Goal: Transaction & Acquisition: Obtain resource

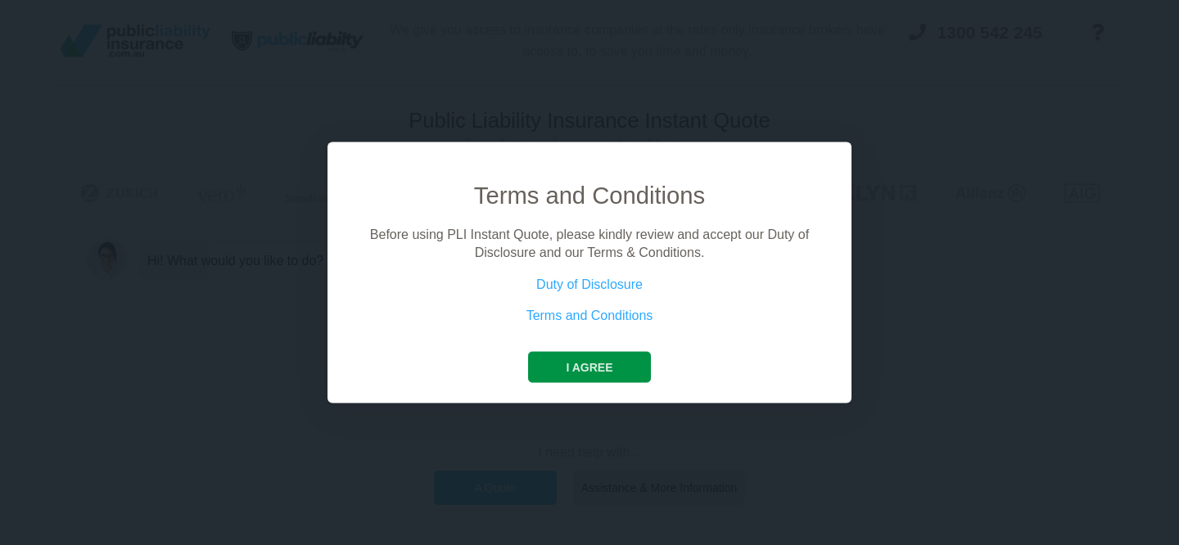
click at [600, 368] on button "I agree" at bounding box center [589, 366] width 122 height 31
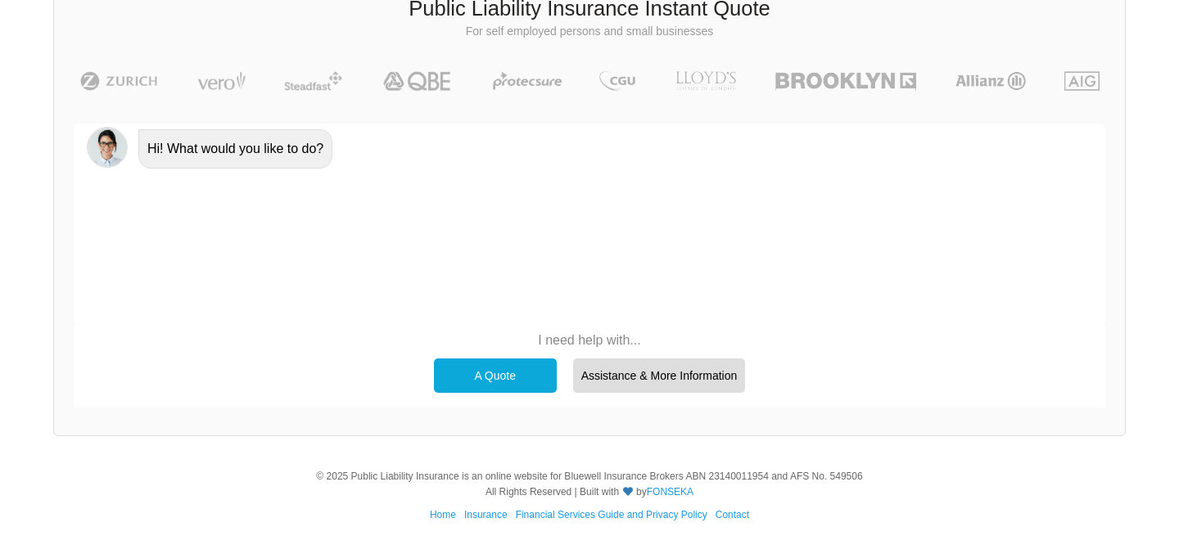
scroll to position [113, 0]
click at [459, 382] on div "A Quote" at bounding box center [495, 375] width 123 height 34
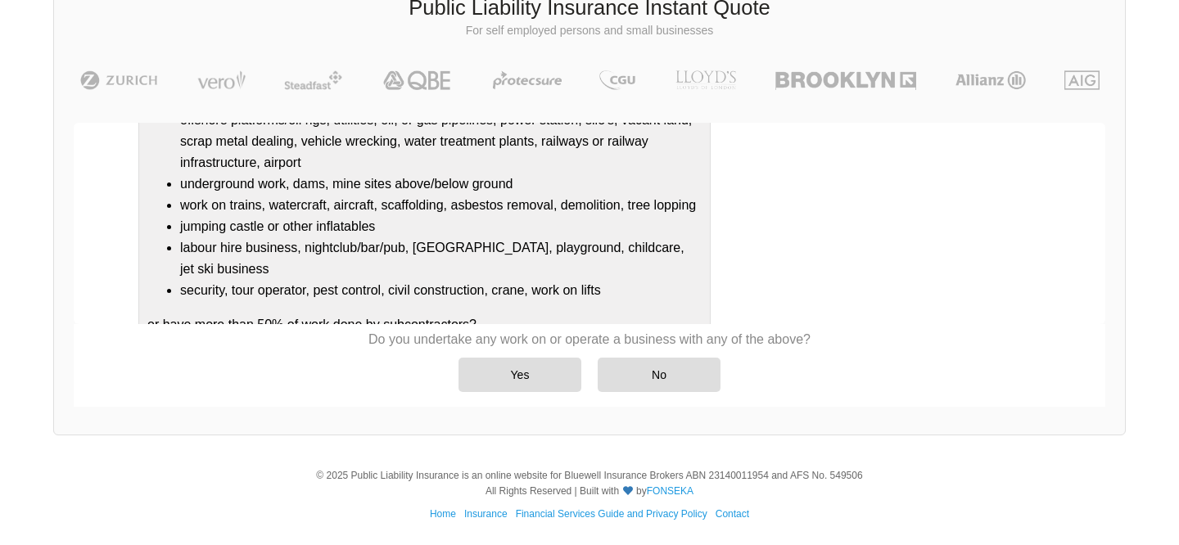
scroll to position [255, 0]
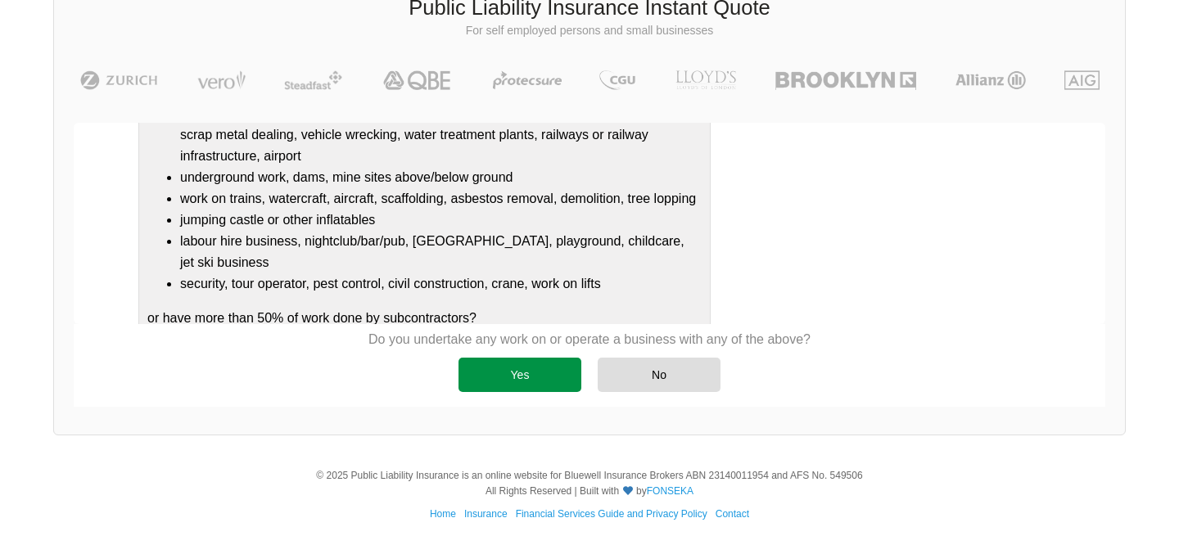
click at [538, 378] on div "Yes" at bounding box center [520, 375] width 123 height 34
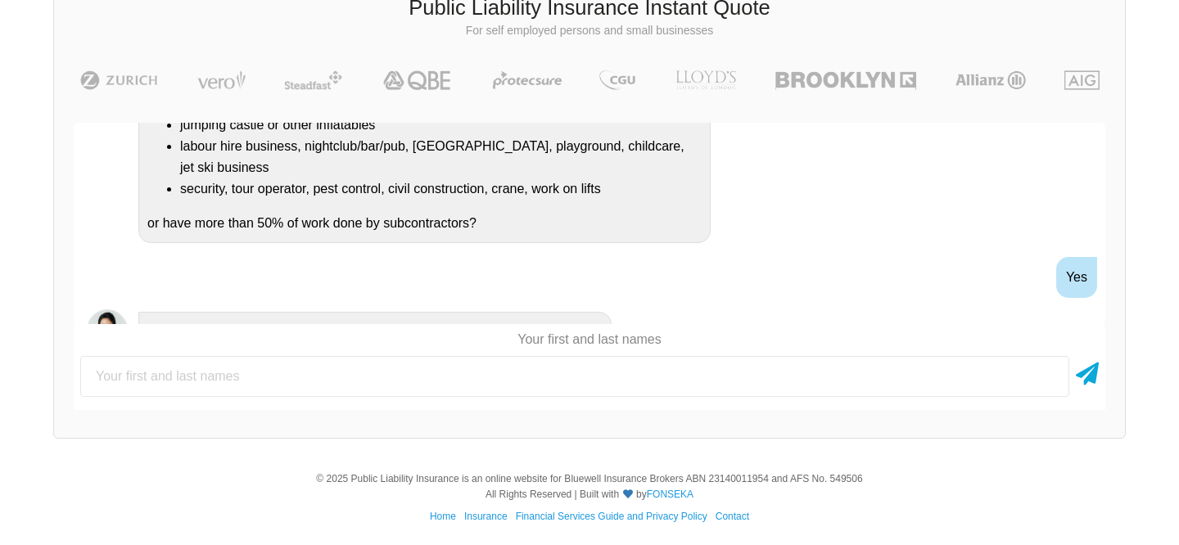
scroll to position [429, 0]
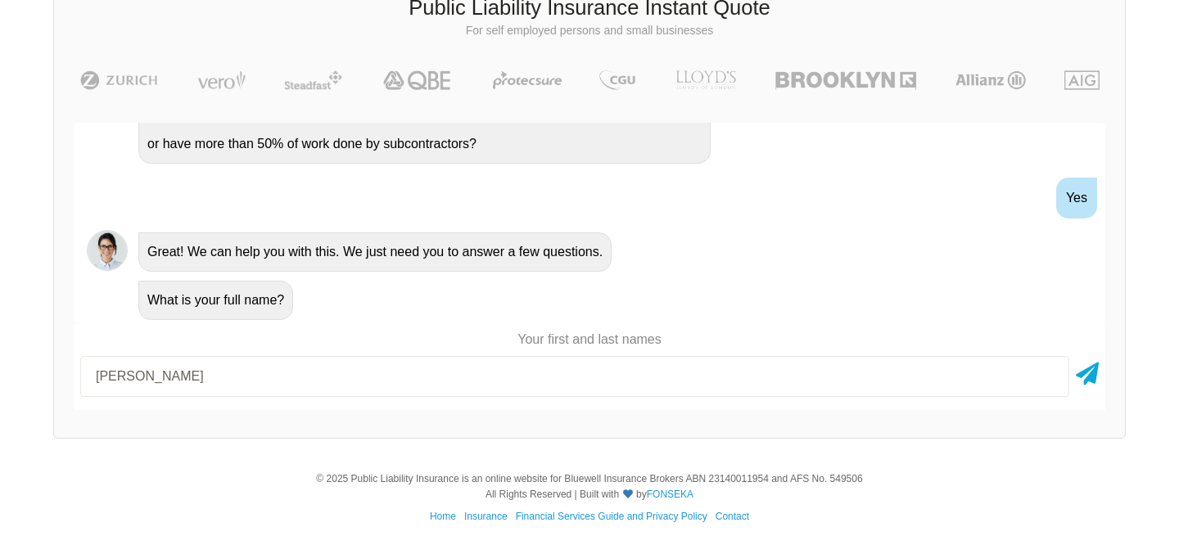
type input "[PERSON_NAME]"
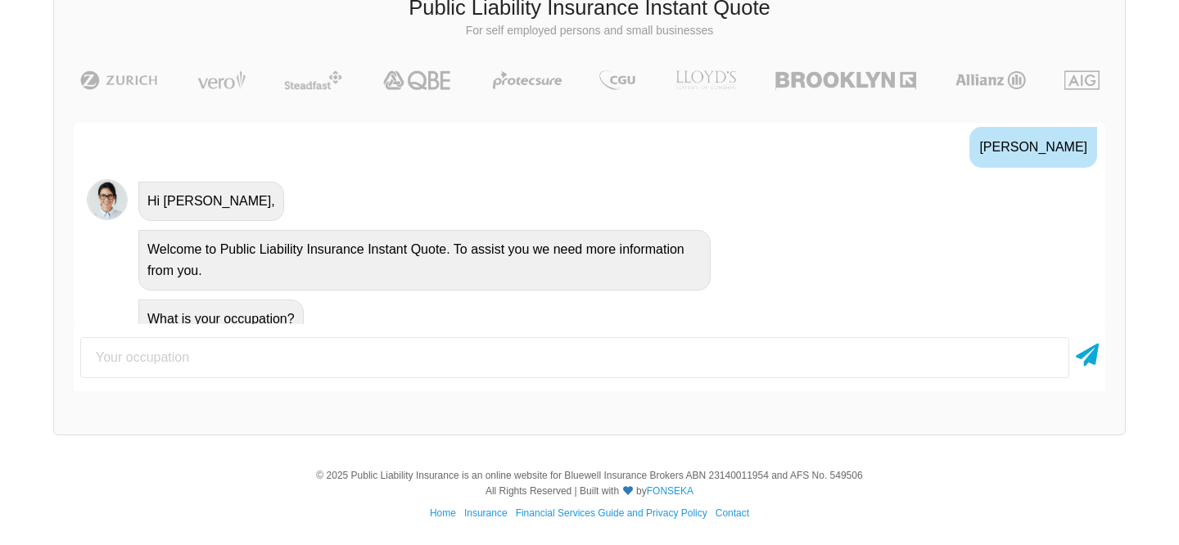
scroll to position [655, 0]
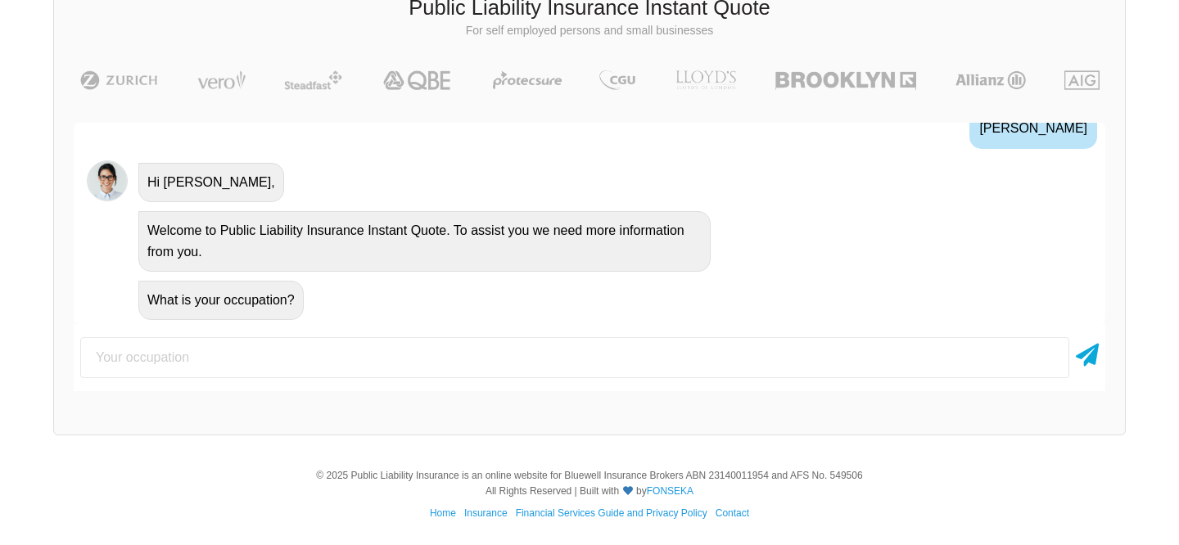
click at [400, 349] on input "text" at bounding box center [574, 357] width 989 height 41
type input "Plumber"
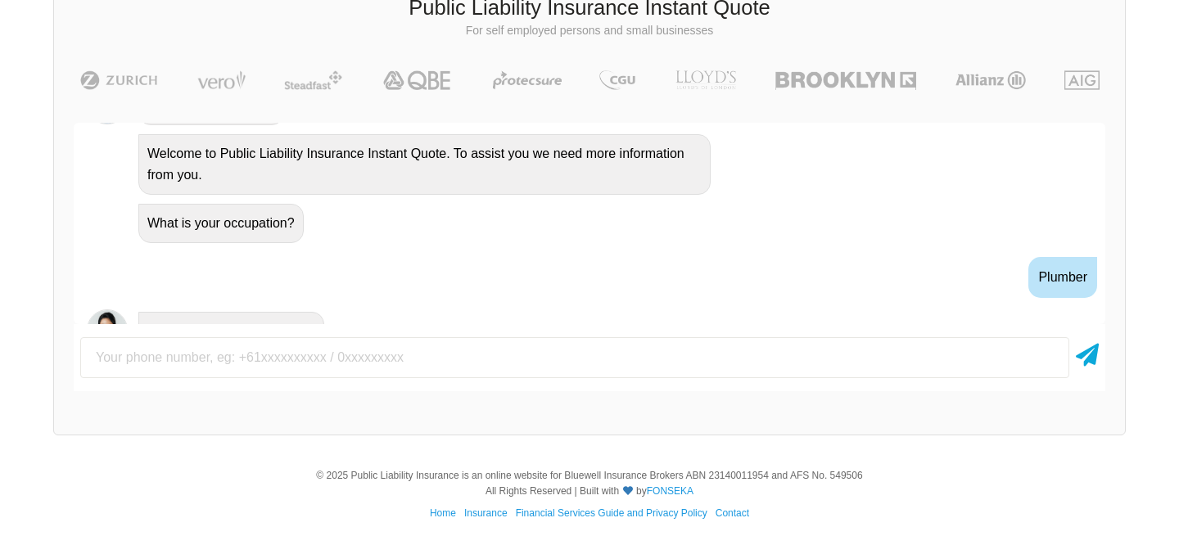
scroll to position [763, 0]
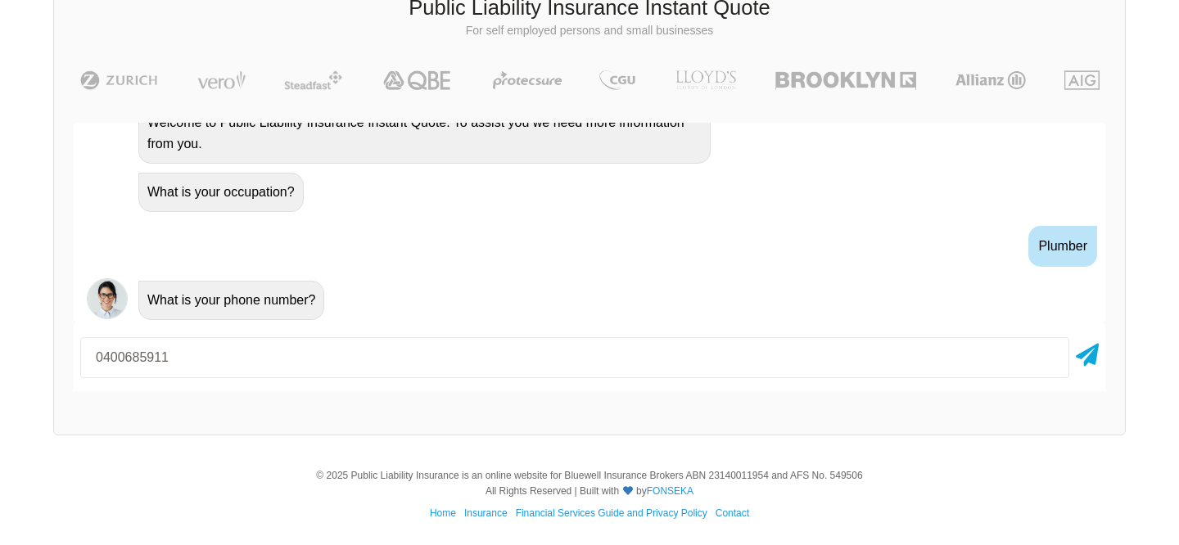
type input "0400685911"
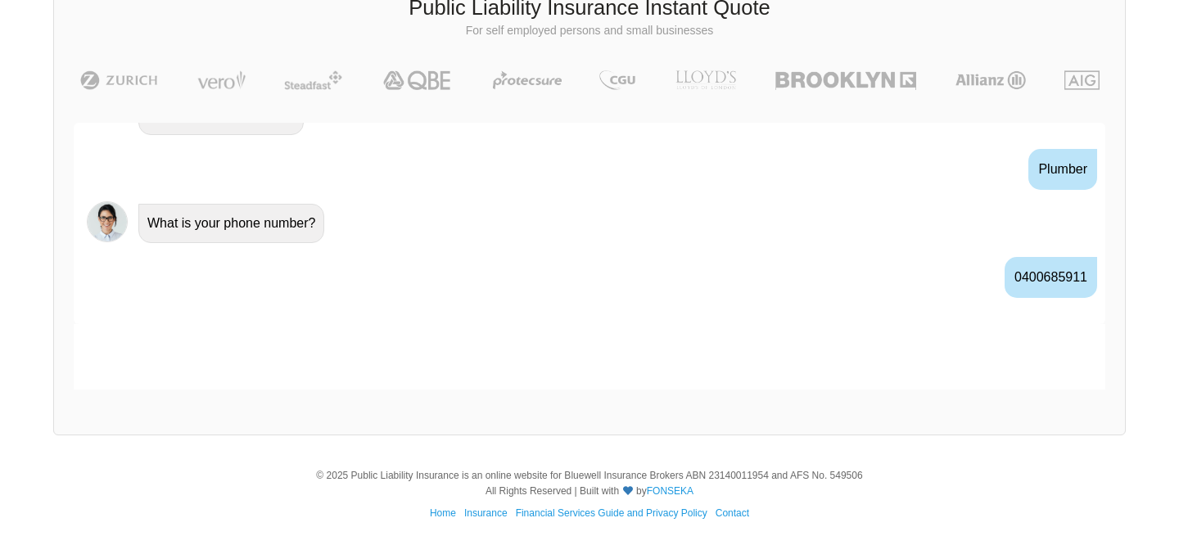
scroll to position [871, 0]
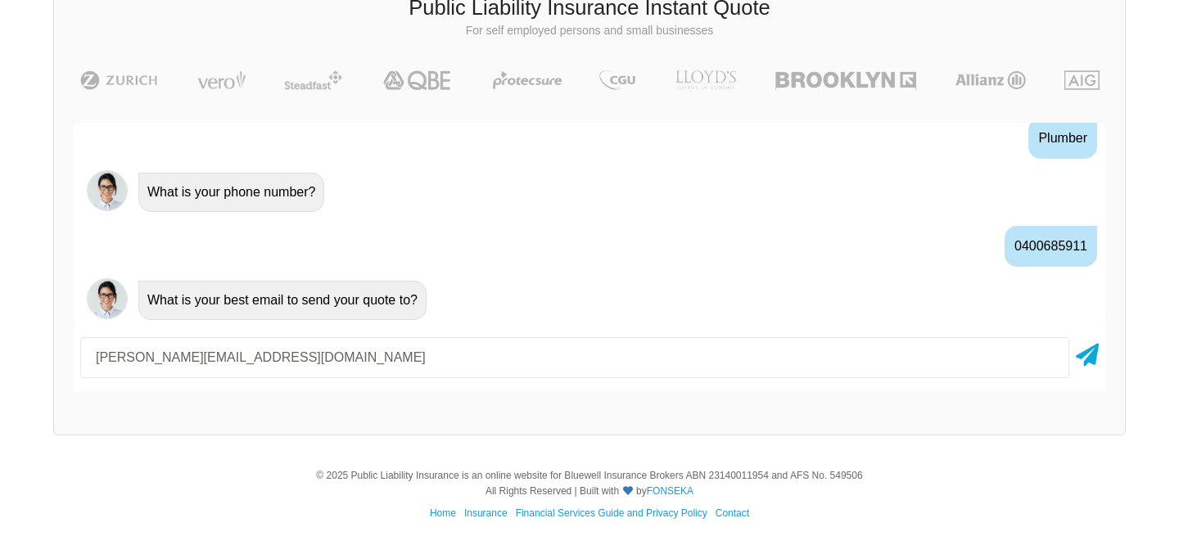
type input "[PERSON_NAME][EMAIL_ADDRESS][DOMAIN_NAME]"
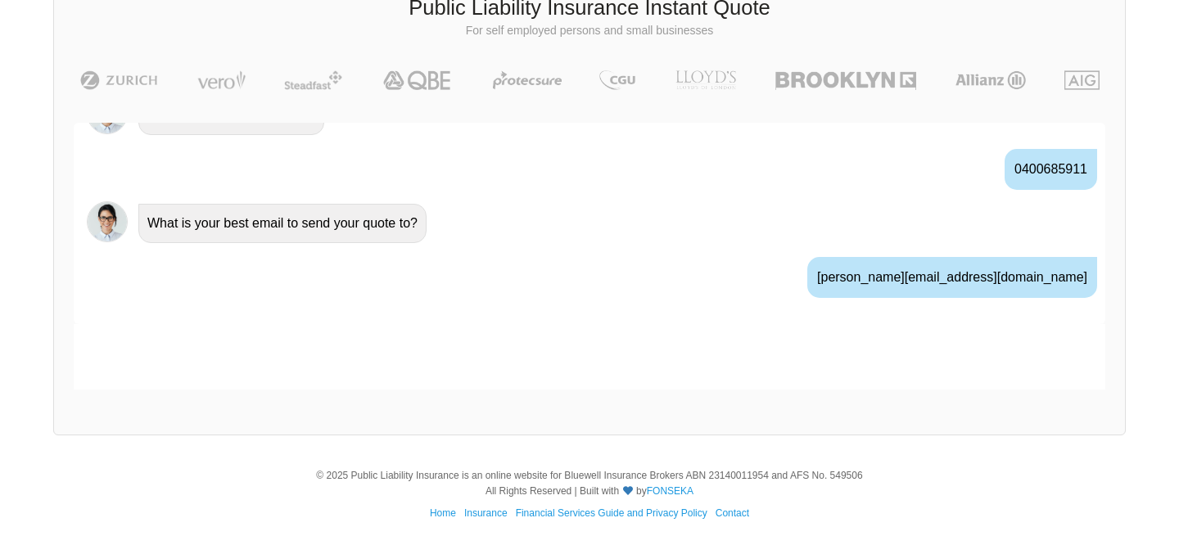
scroll to position [979, 0]
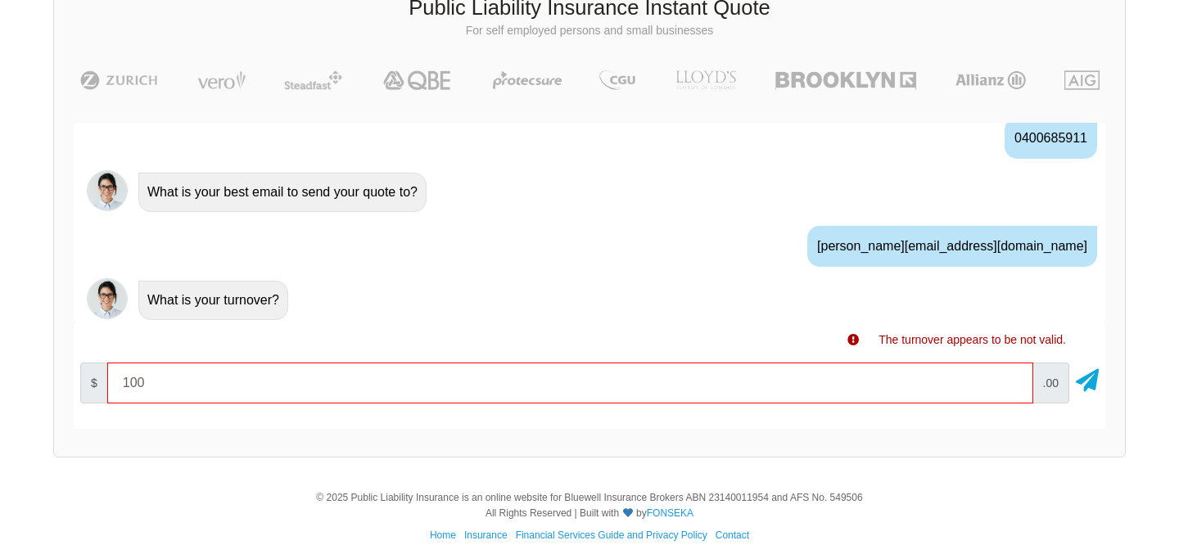
click at [253, 383] on input "100" at bounding box center [570, 383] width 926 height 41
type input "100000"
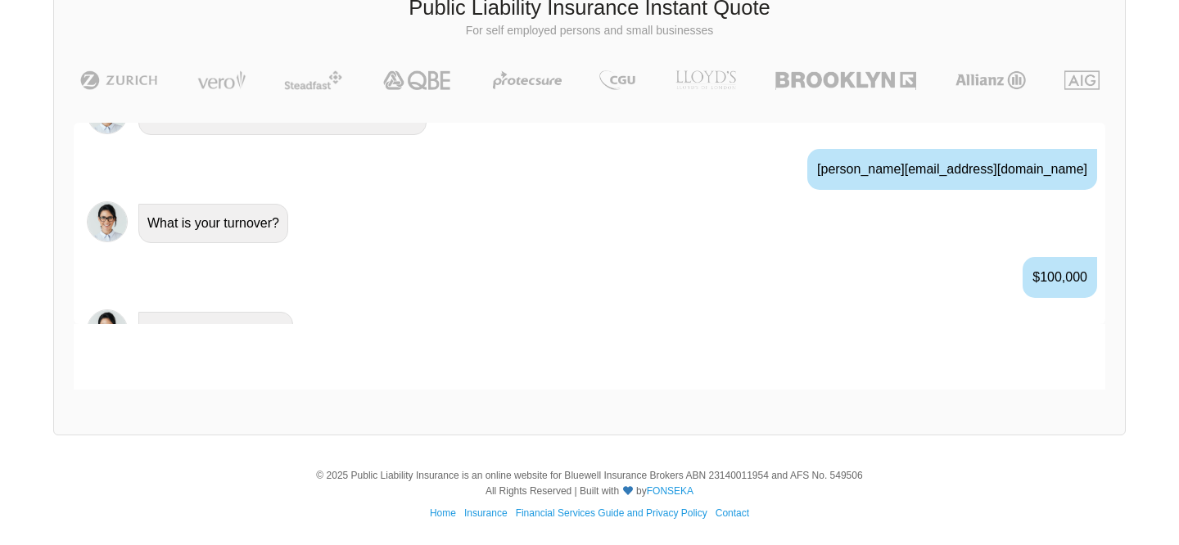
scroll to position [1087, 0]
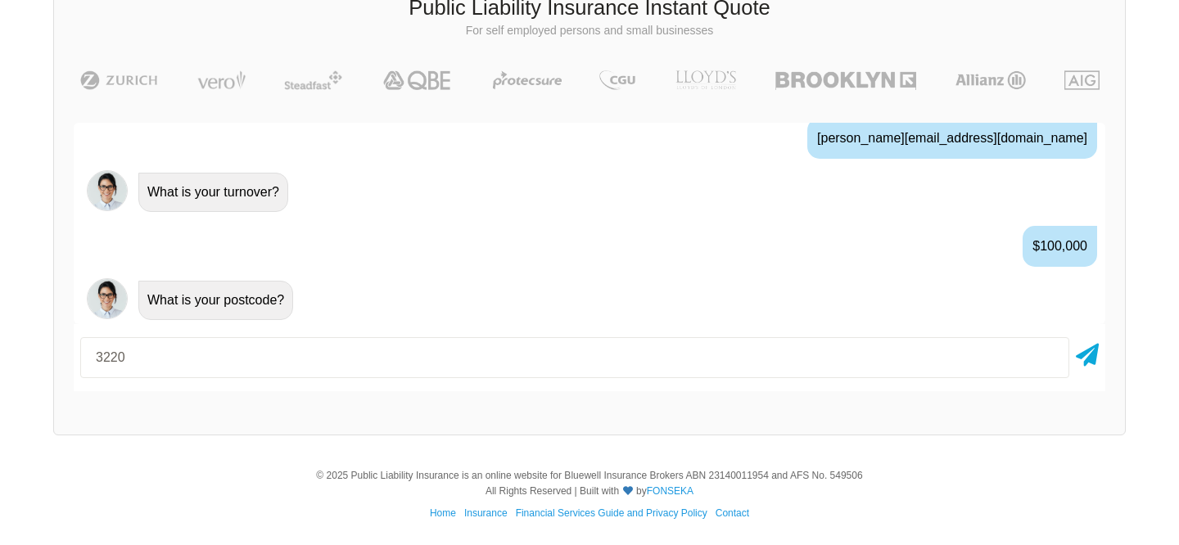
type input "3220"
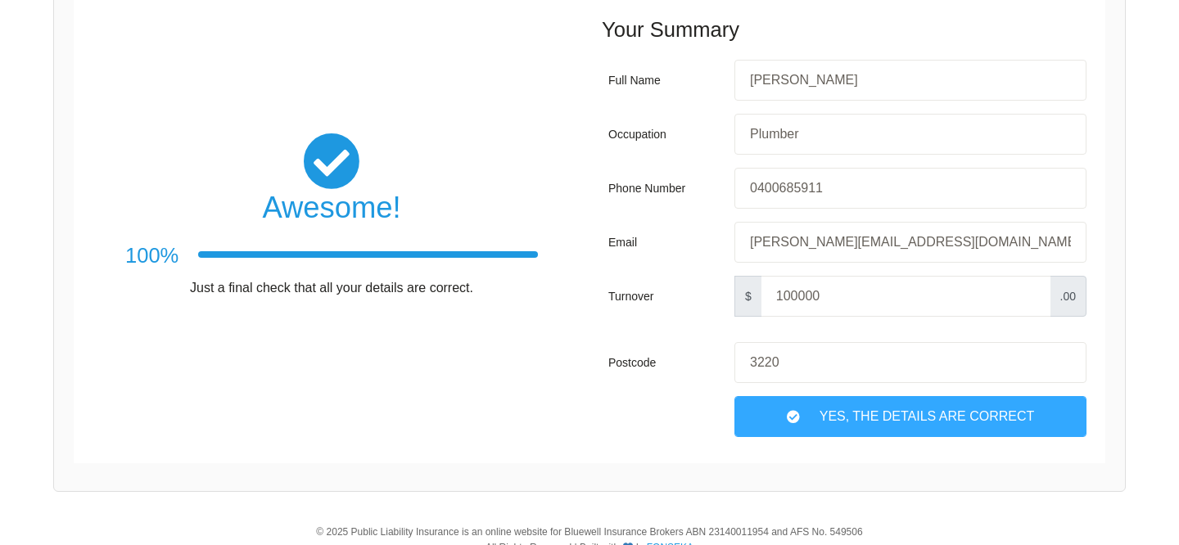
scroll to position [313, 0]
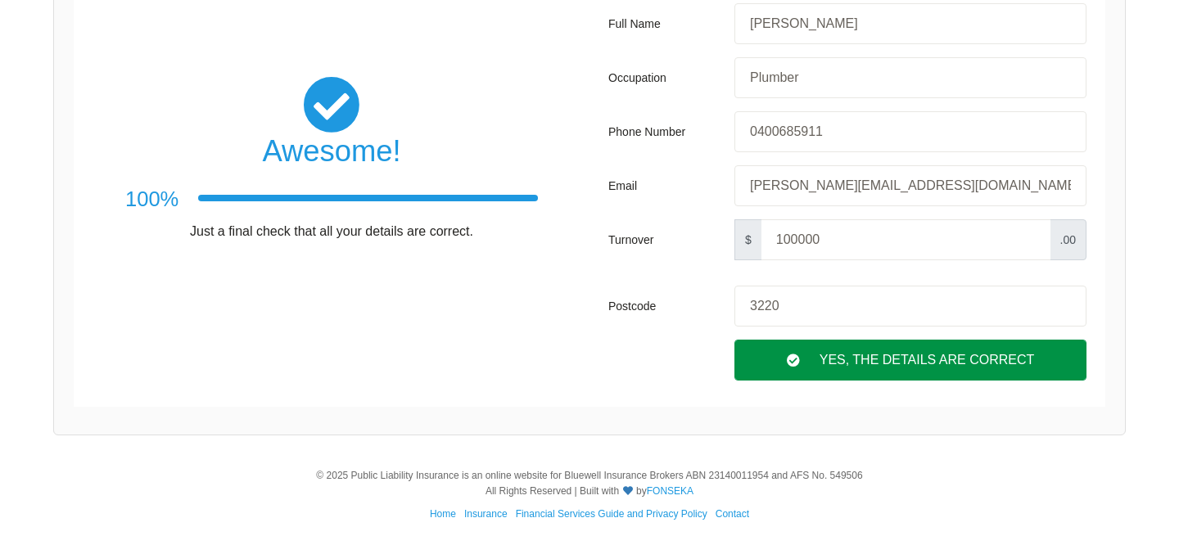
click at [950, 355] on div "Yes, The Details are correct" at bounding box center [910, 360] width 352 height 41
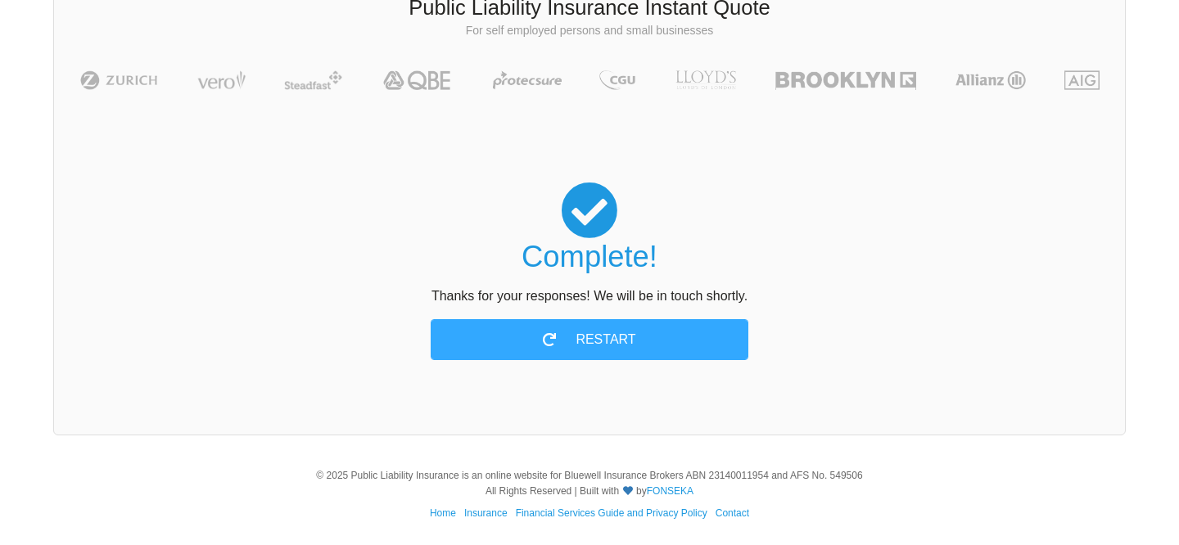
scroll to position [0, 0]
